Goal: Navigation & Orientation: Find specific page/section

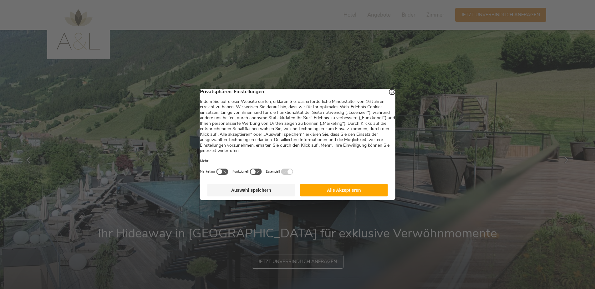
click at [369, 194] on button "Alle Akzeptieren" at bounding box center [344, 190] width 88 height 13
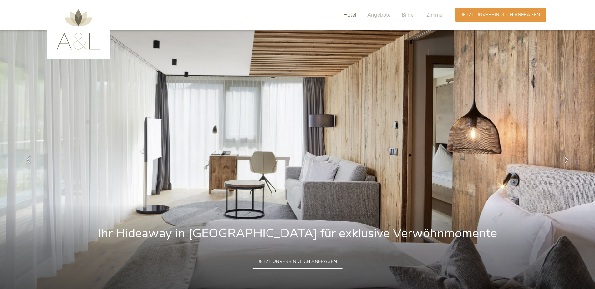
click at [354, 16] on span "Hotel" at bounding box center [349, 14] width 13 height 7
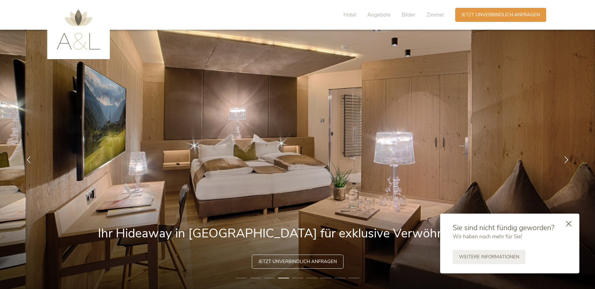
click at [567, 224] on icon at bounding box center [569, 224] width 6 height 6
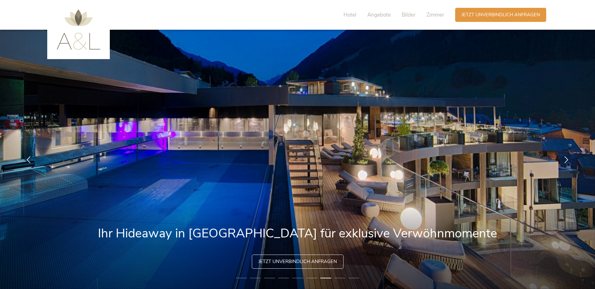
click at [78, 40] on img at bounding box center [79, 29] width 44 height 40
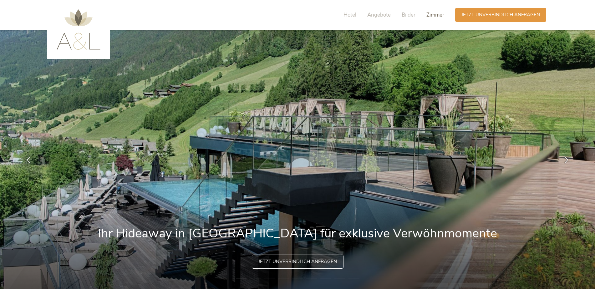
click at [436, 13] on span "Zimmer" at bounding box center [435, 14] width 18 height 7
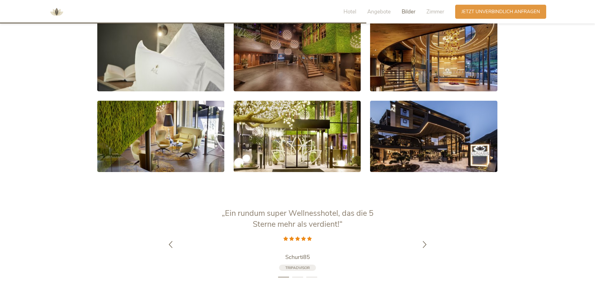
scroll to position [1102, 0]
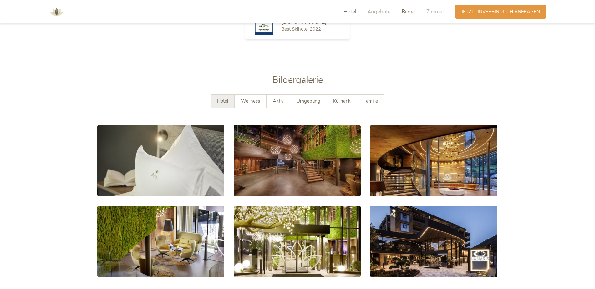
click at [348, 13] on span "Hotel" at bounding box center [349, 11] width 13 height 7
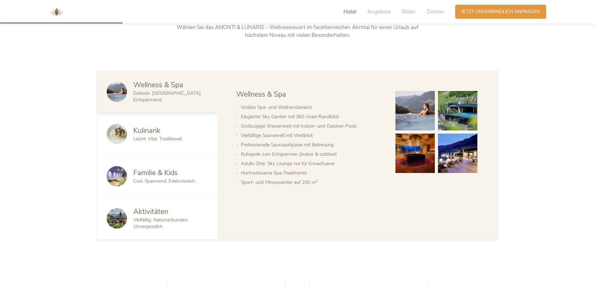
scroll to position [310, 0]
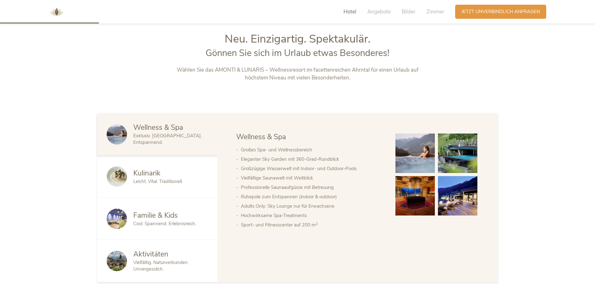
click at [351, 12] on span "Hotel" at bounding box center [349, 11] width 13 height 7
click at [385, 13] on span "Angebote" at bounding box center [378, 11] width 23 height 7
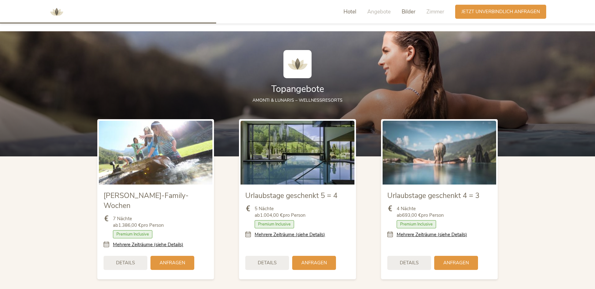
click at [408, 11] on span "Bilder" at bounding box center [408, 11] width 14 height 7
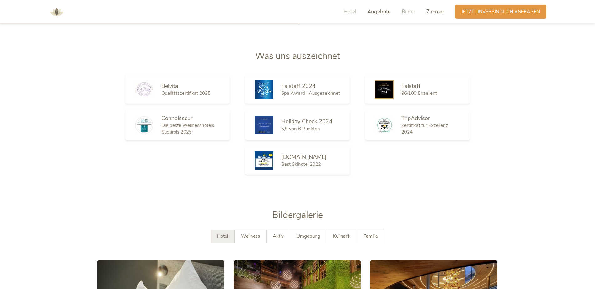
click at [432, 11] on span "Zimmer" at bounding box center [435, 11] width 18 height 7
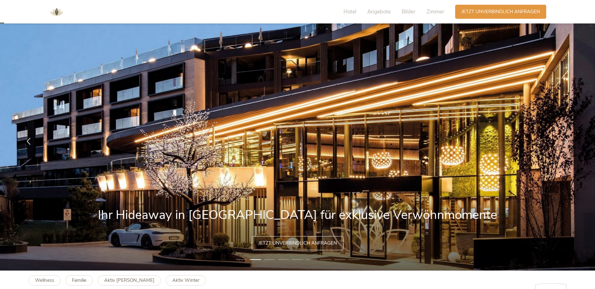
scroll to position [0, 0]
